Goal: Find specific page/section: Find specific page/section

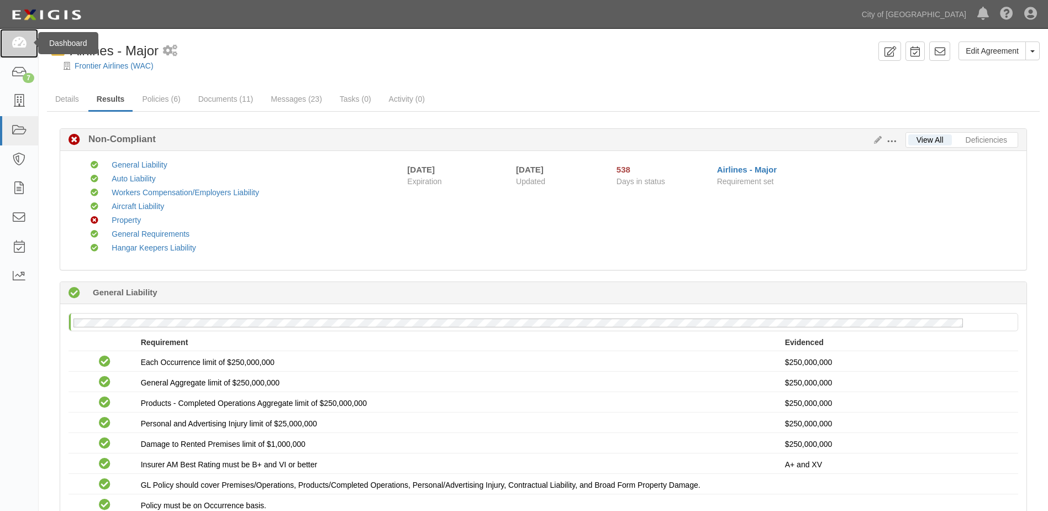
click at [24, 49] on icon at bounding box center [18, 43] width 15 height 13
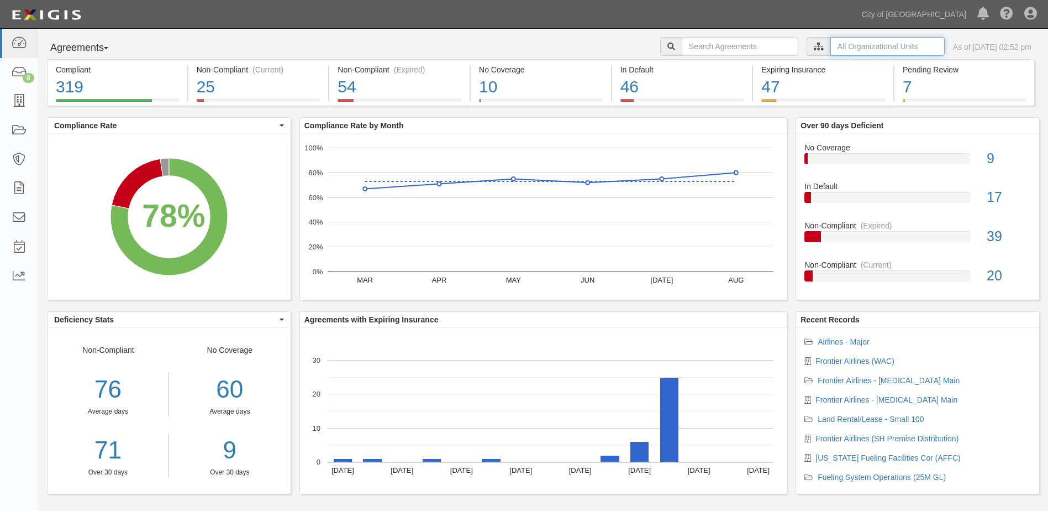
click at [851, 49] on input "text" at bounding box center [888, 46] width 114 height 19
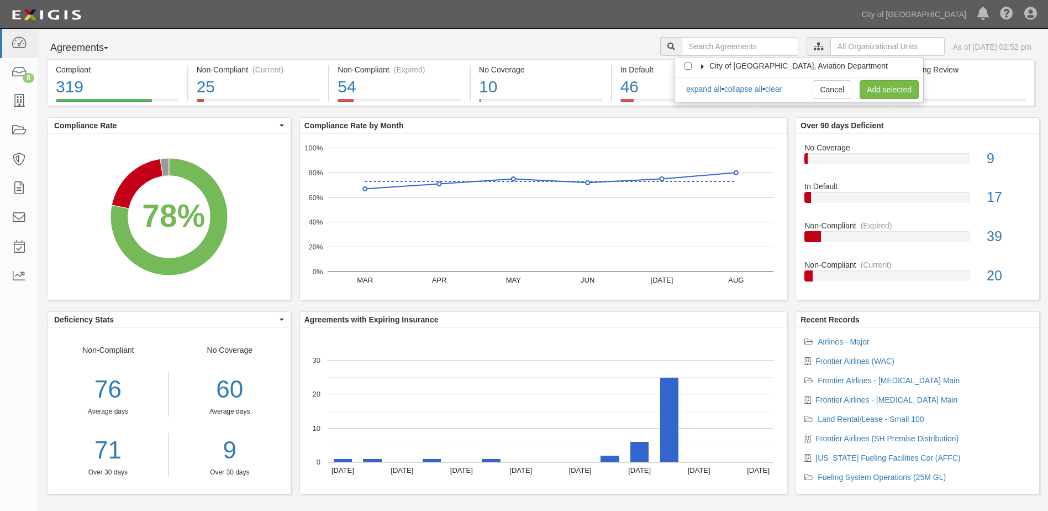
click at [704, 66] on icon at bounding box center [703, 66] width 8 height 5
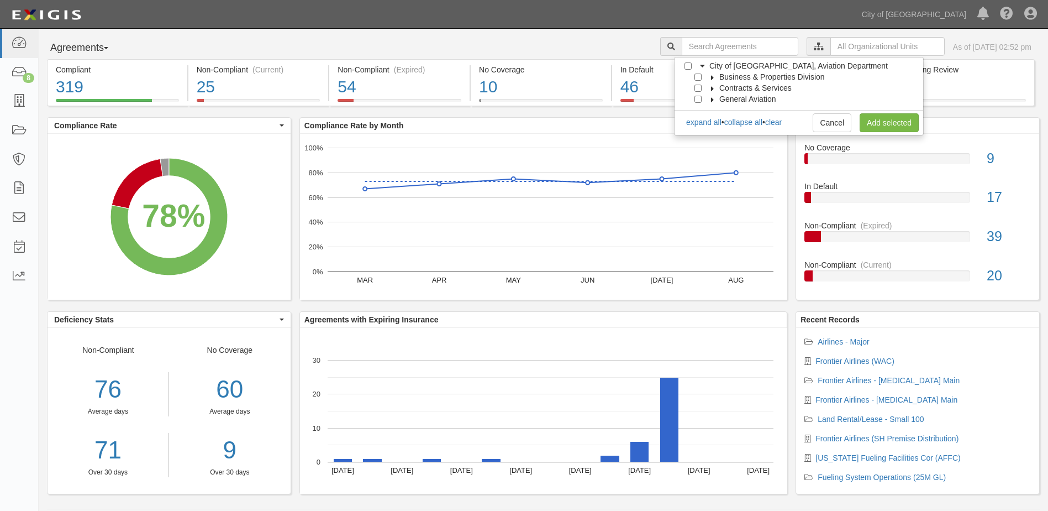
click at [709, 78] on icon at bounding box center [713, 77] width 8 height 5
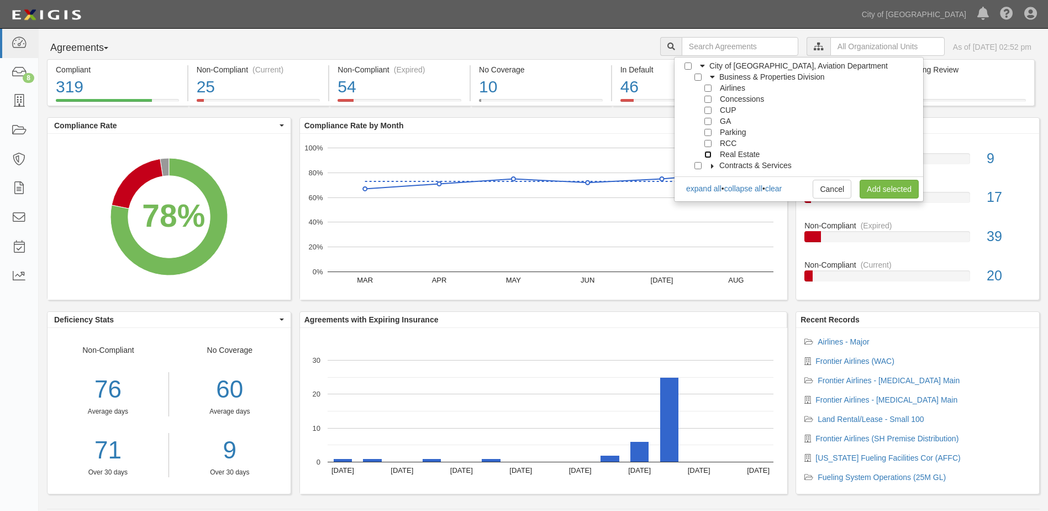
click at [706, 156] on input "Real Estate" at bounding box center [708, 154] width 7 height 7
checkbox input "true"
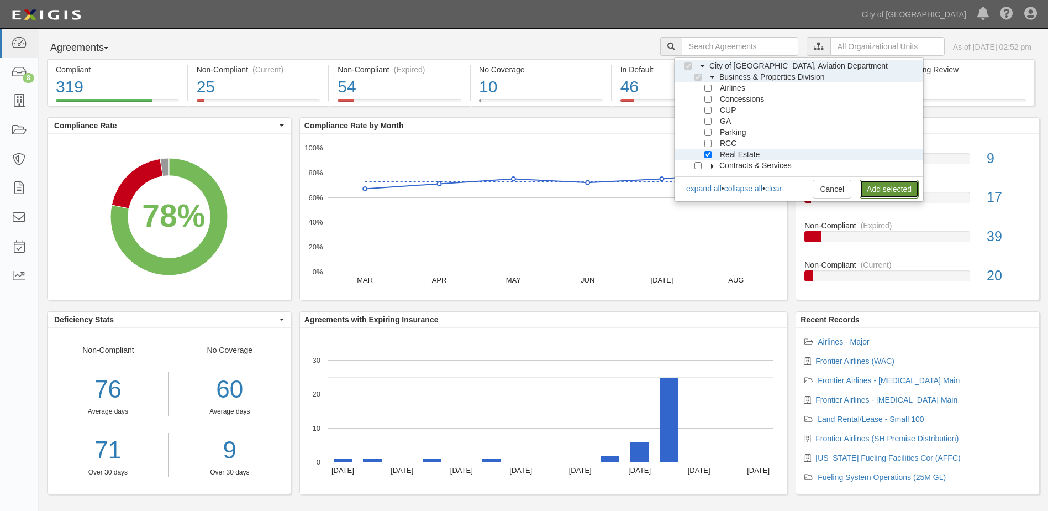
click at [869, 190] on link "Add selected" at bounding box center [889, 189] width 59 height 19
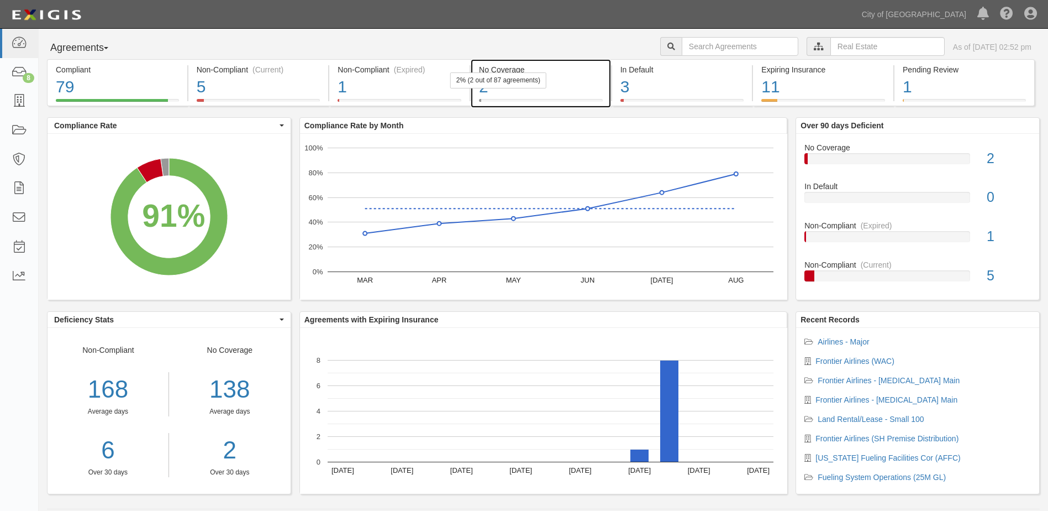
click at [567, 92] on div "2" at bounding box center [541, 87] width 124 height 24
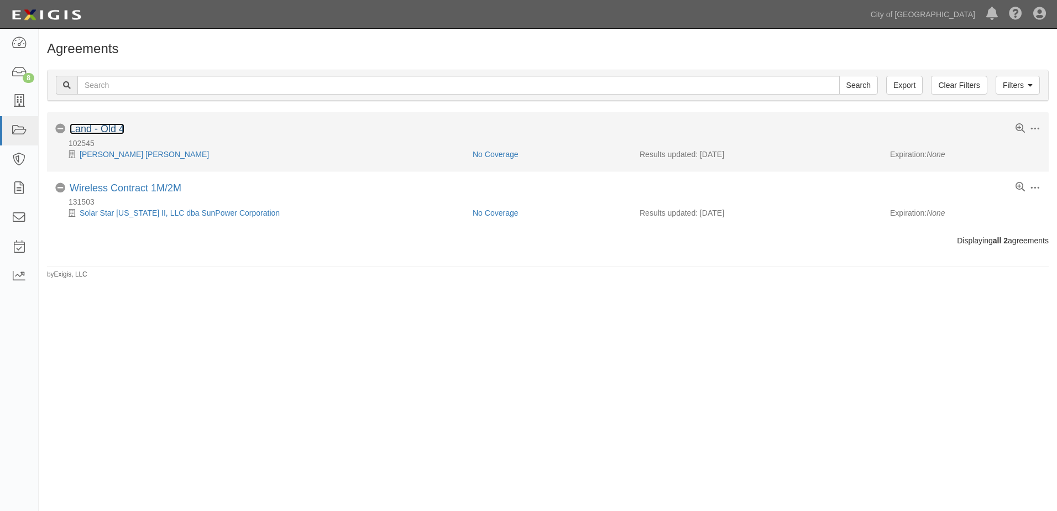
click at [99, 128] on link "Land - Old 4" at bounding box center [97, 128] width 55 height 11
